Goal: Task Accomplishment & Management: Use online tool/utility

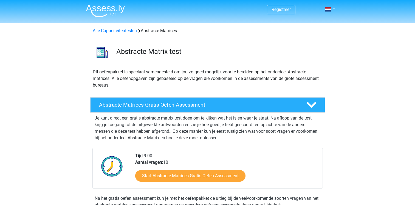
scroll to position [82, 0]
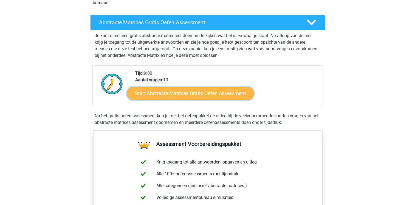
click at [148, 95] on link "Start Abstracte Matrices Gratis Oefen Assessment" at bounding box center [190, 92] width 127 height 13
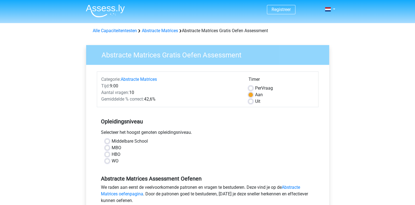
click at [112, 159] on label "WO" at bounding box center [115, 161] width 7 height 7
click at [106, 159] on input "WO" at bounding box center [107, 160] width 4 height 5
radio input "true"
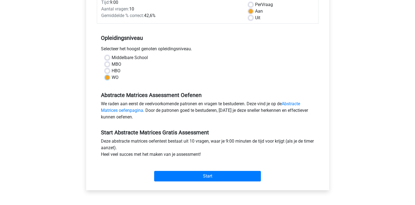
scroll to position [165, 0]
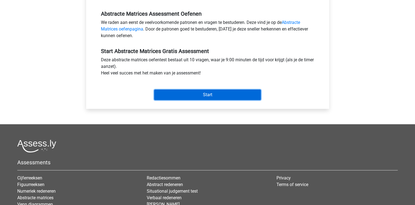
click at [216, 97] on input "Start" at bounding box center [207, 94] width 107 height 10
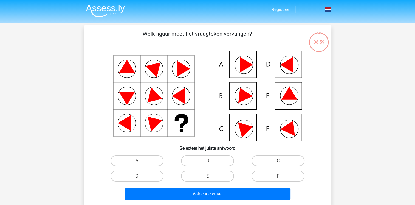
click at [247, 97] on icon at bounding box center [243, 93] width 20 height 18
